Goal: Navigation & Orientation: Go to known website

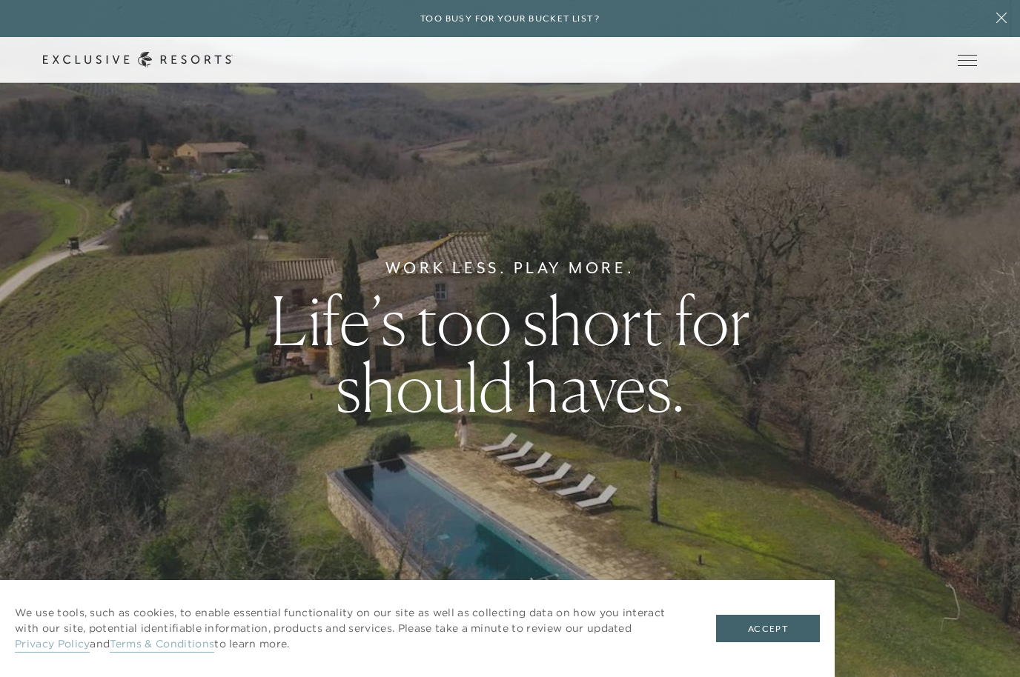
click at [975, 62] on span "Open navigation" at bounding box center [967, 60] width 19 height 10
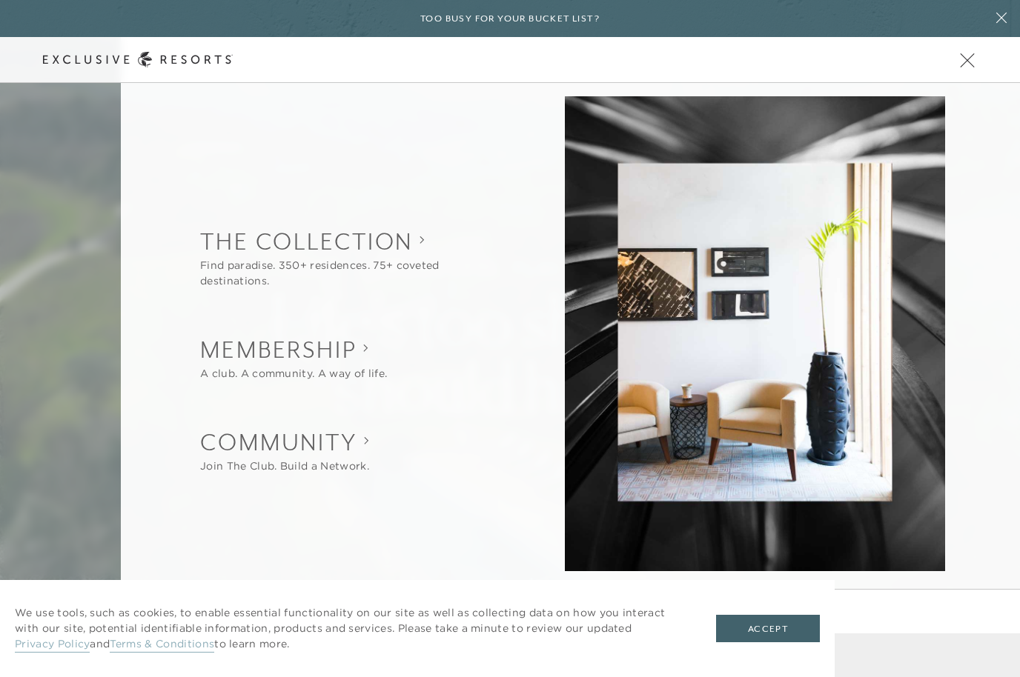
click at [763, 630] on button "Accept" at bounding box center [768, 629] width 104 height 28
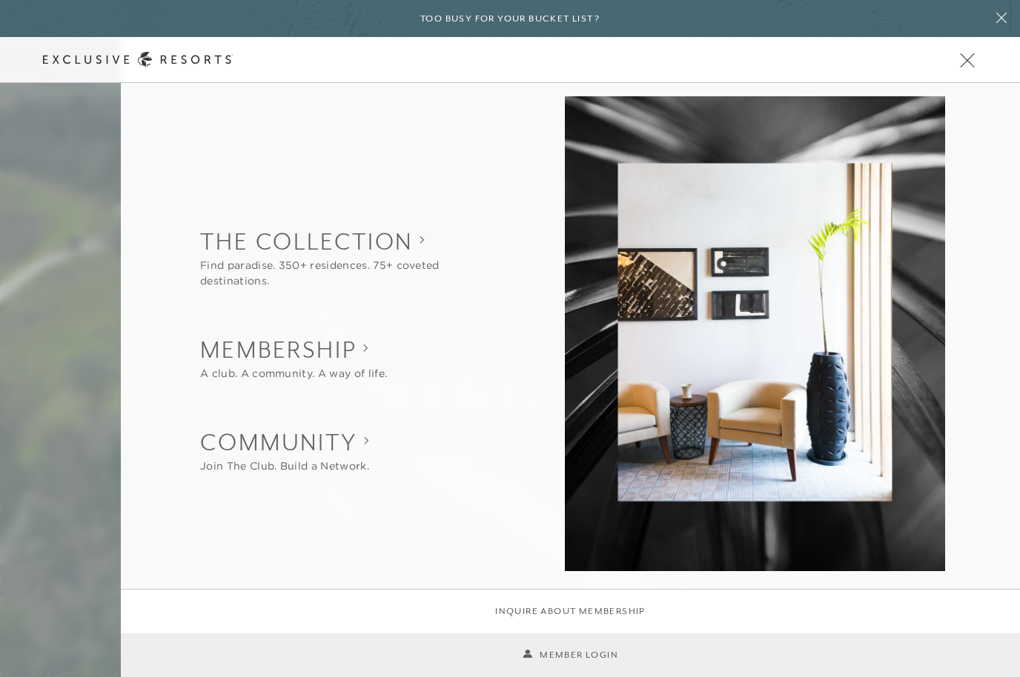
click at [969, 65] on button "Open navigation" at bounding box center [967, 60] width 19 height 10
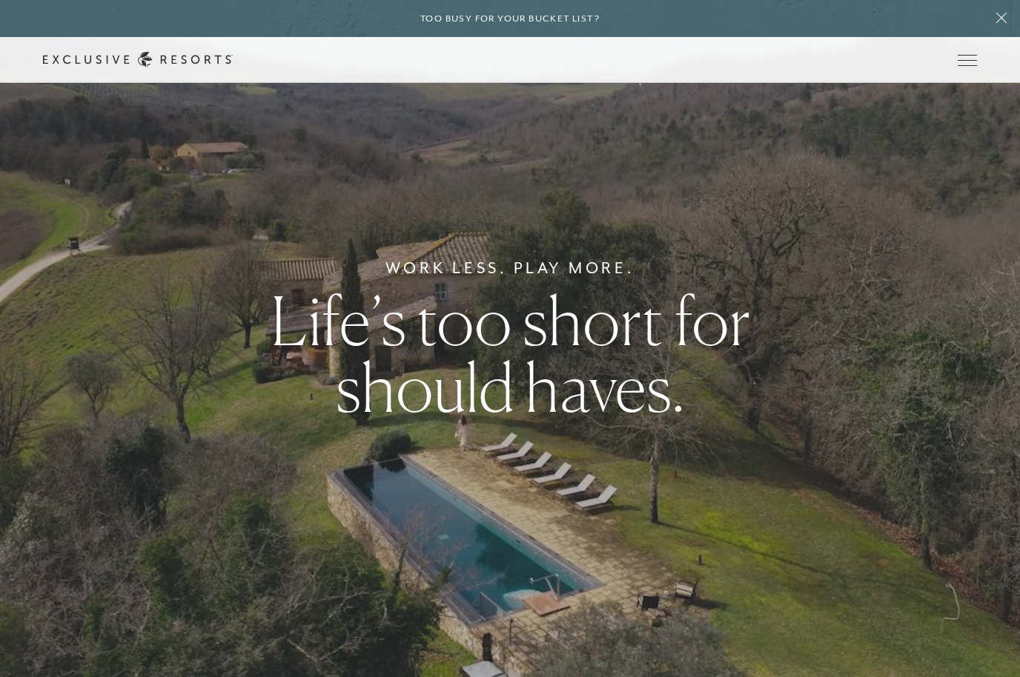
click at [1004, 56] on div "Schedule a Meeting Get Started Visit home page Member Login Schedule a Meeting …" at bounding box center [510, 60] width 1020 height 46
click at [1001, 25] on button at bounding box center [1001, 18] width 37 height 37
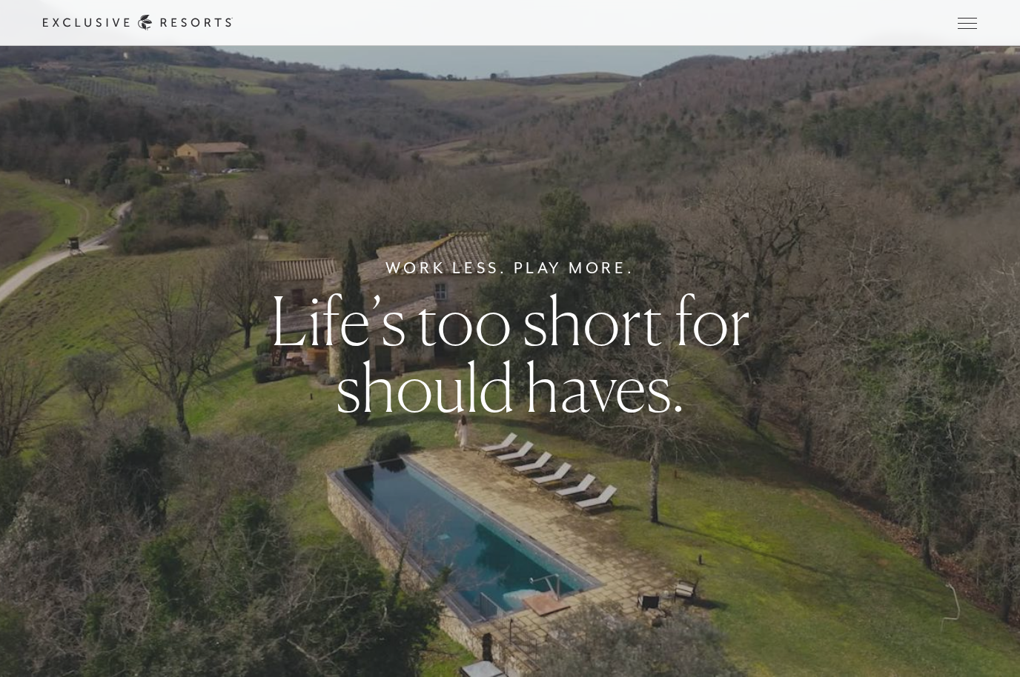
click at [971, 27] on span "Open navigation" at bounding box center [967, 23] width 19 height 10
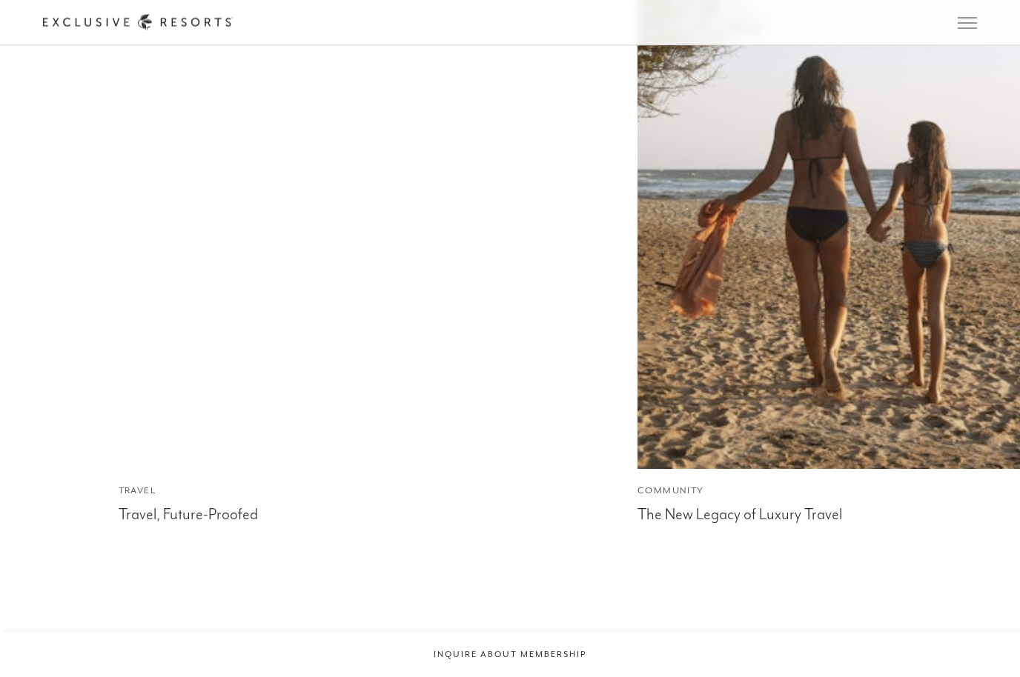
scroll to position [6863, 0]
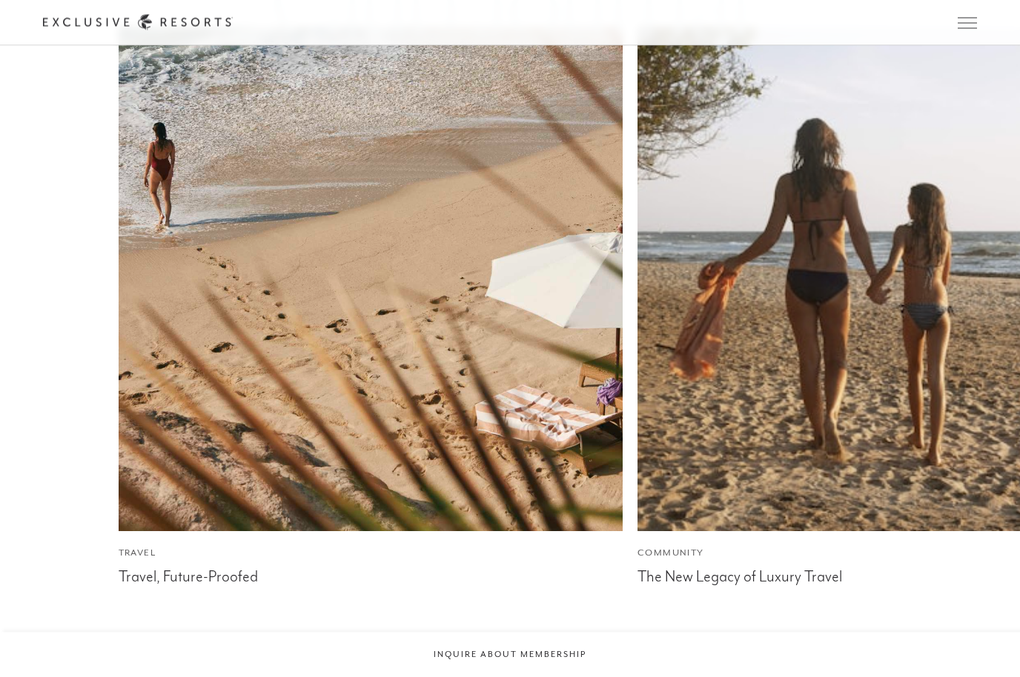
click at [962, 28] on button "Open navigation" at bounding box center [967, 23] width 19 height 10
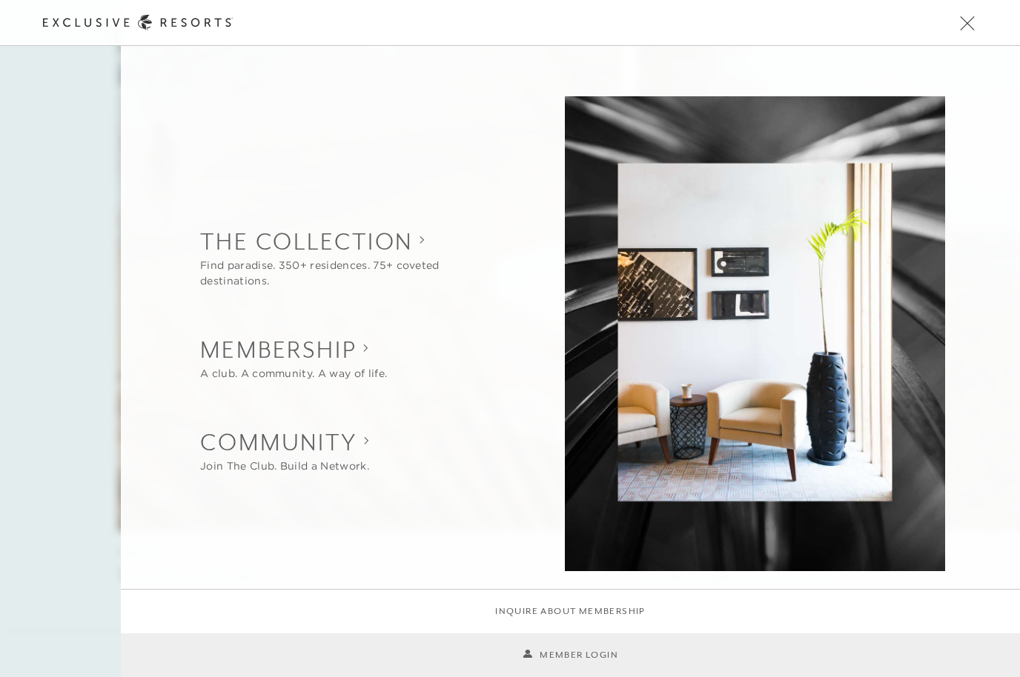
click at [576, 651] on link "Member Login" at bounding box center [571, 656] width 96 height 14
